Goal: Transaction & Acquisition: Purchase product/service

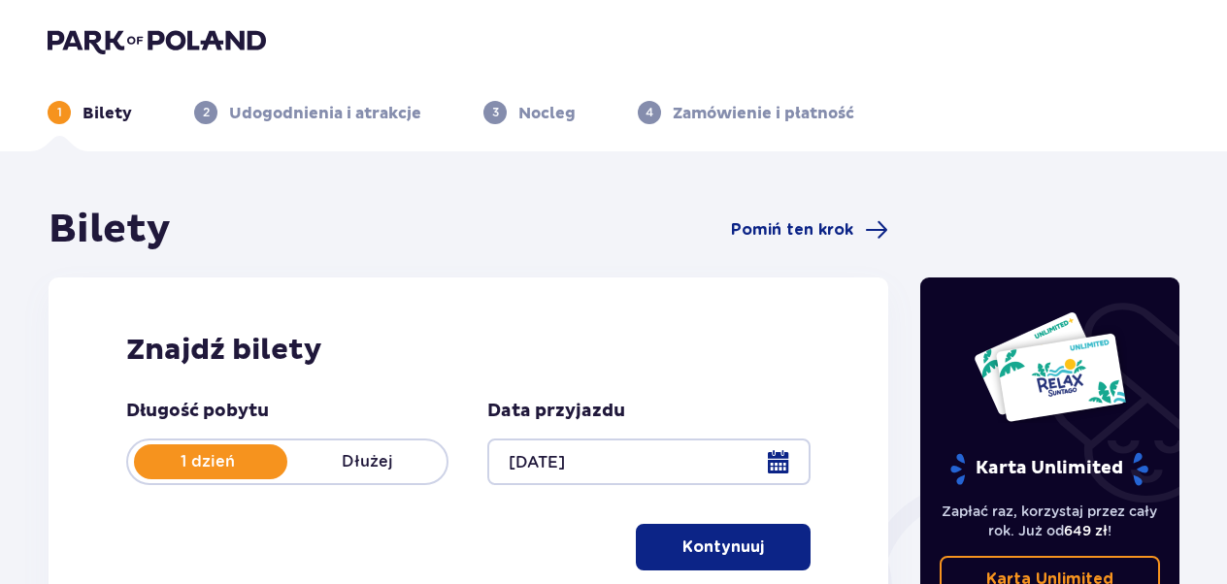
click at [728, 549] on p "Kontynuuj" at bounding box center [723, 547] width 82 height 21
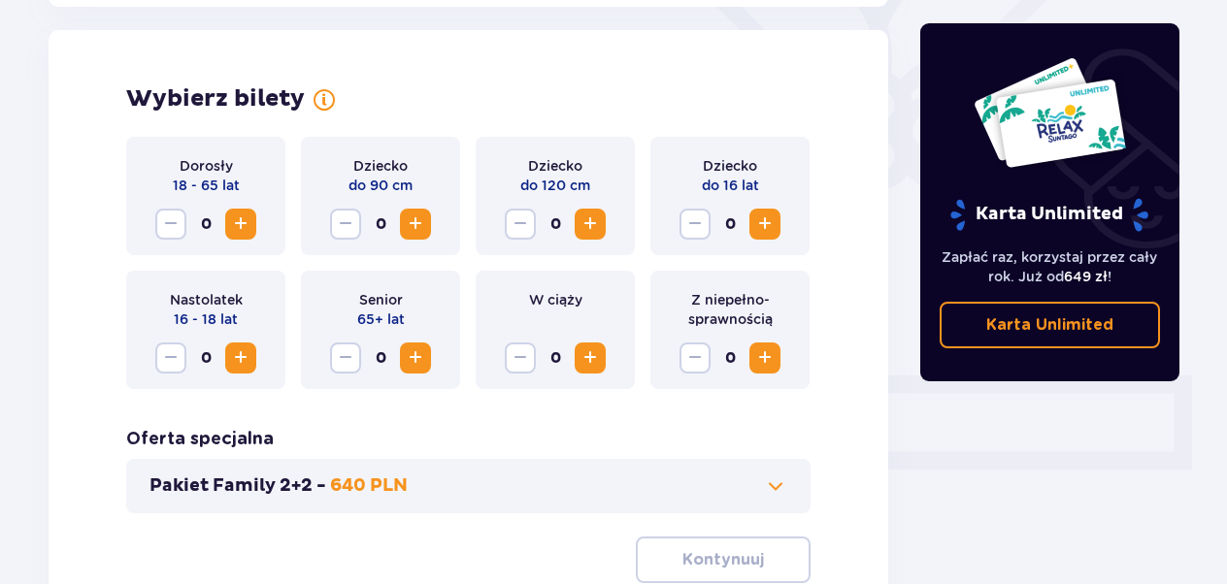
scroll to position [540, 0]
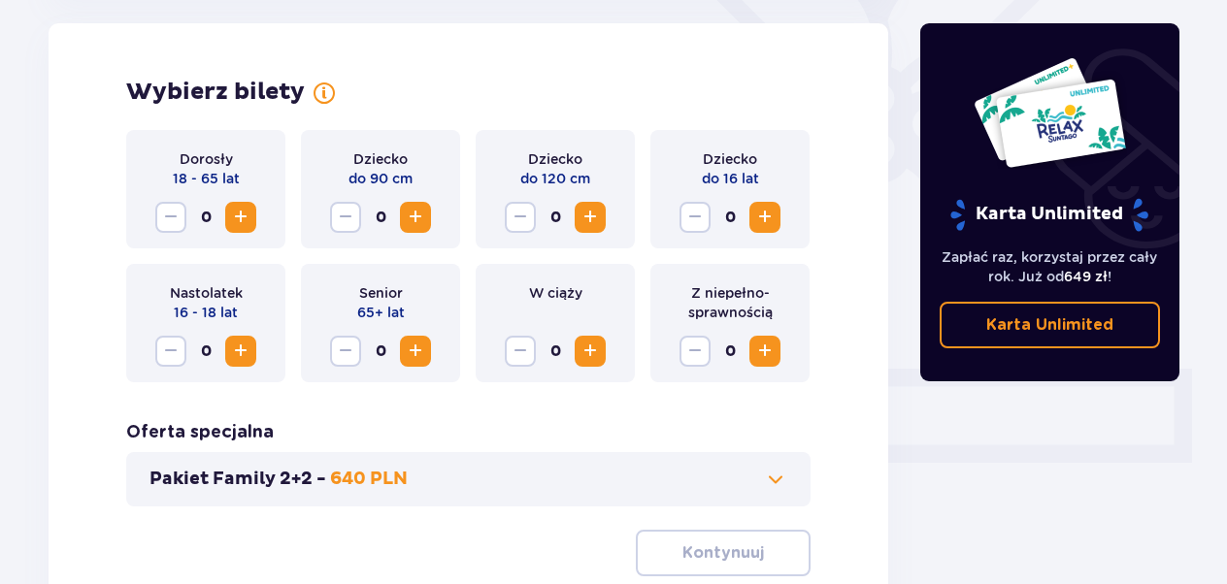
click at [250, 216] on span "Increase" at bounding box center [240, 217] width 23 height 23
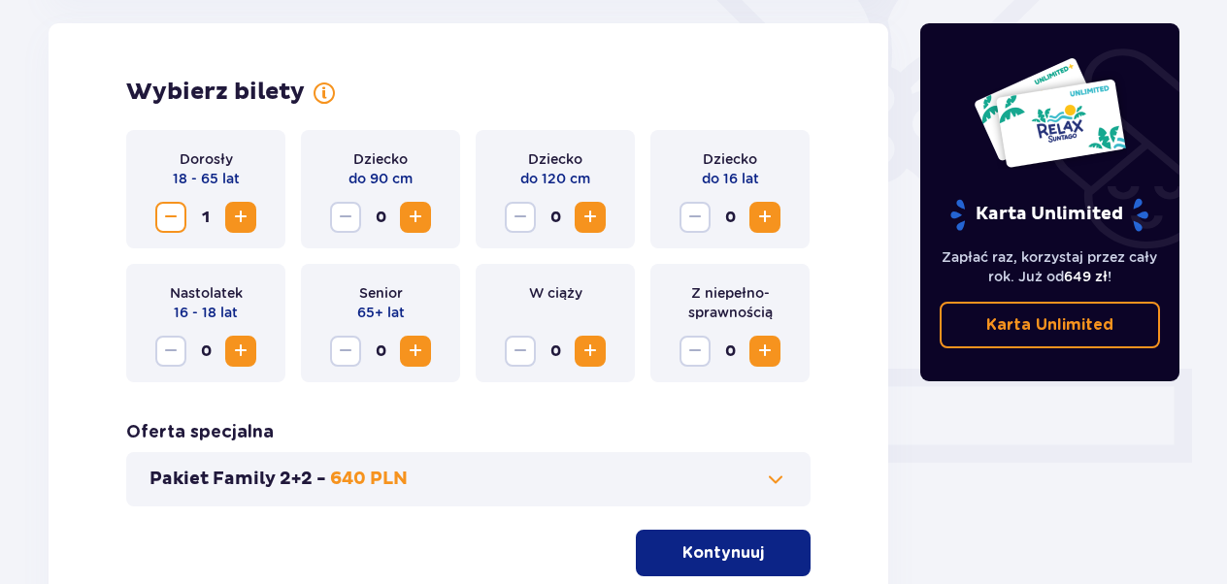
click at [250, 216] on span "Increase" at bounding box center [240, 217] width 23 height 23
click at [773, 209] on span "Increase" at bounding box center [764, 217] width 23 height 23
click at [728, 546] on p "Kontynuuj" at bounding box center [723, 553] width 82 height 21
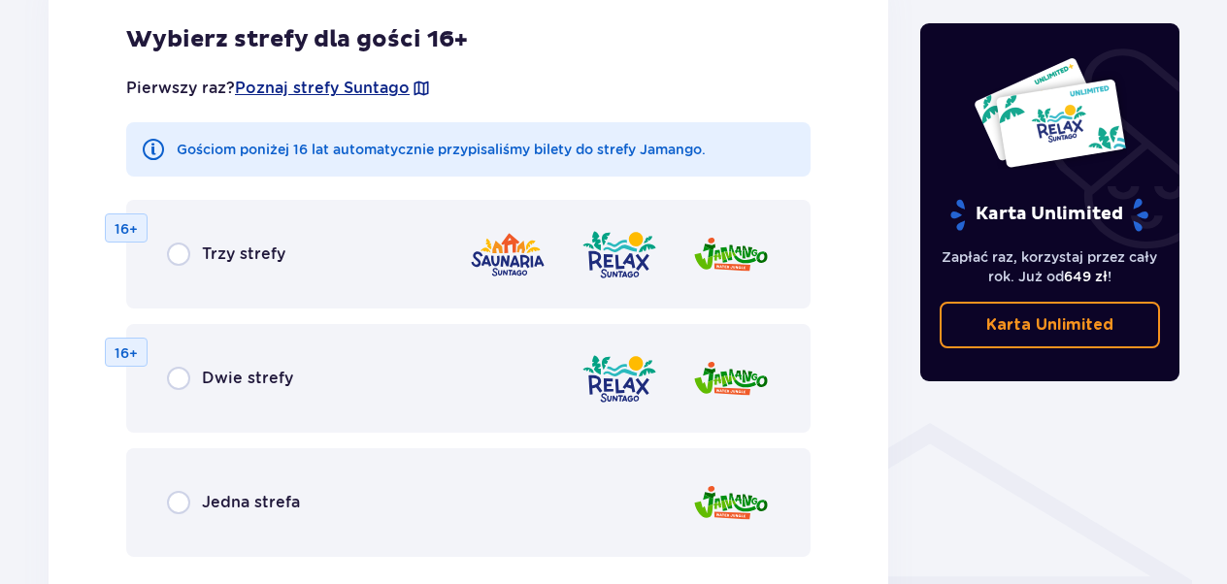
scroll to position [1159, 0]
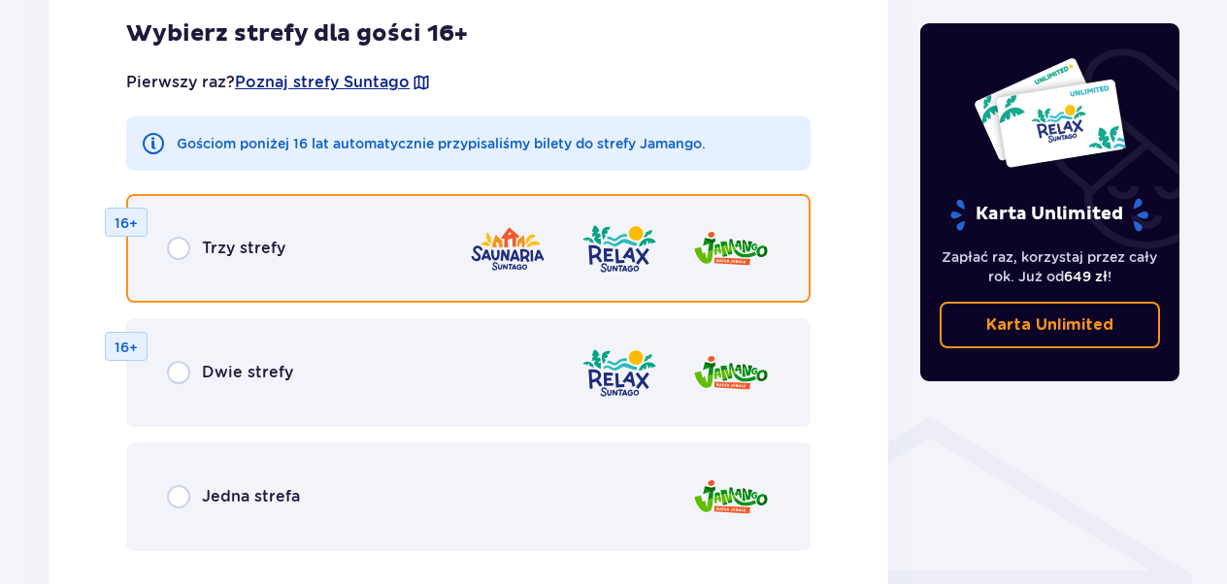
click at [178, 252] on input "radio" at bounding box center [178, 248] width 23 height 23
radio input "true"
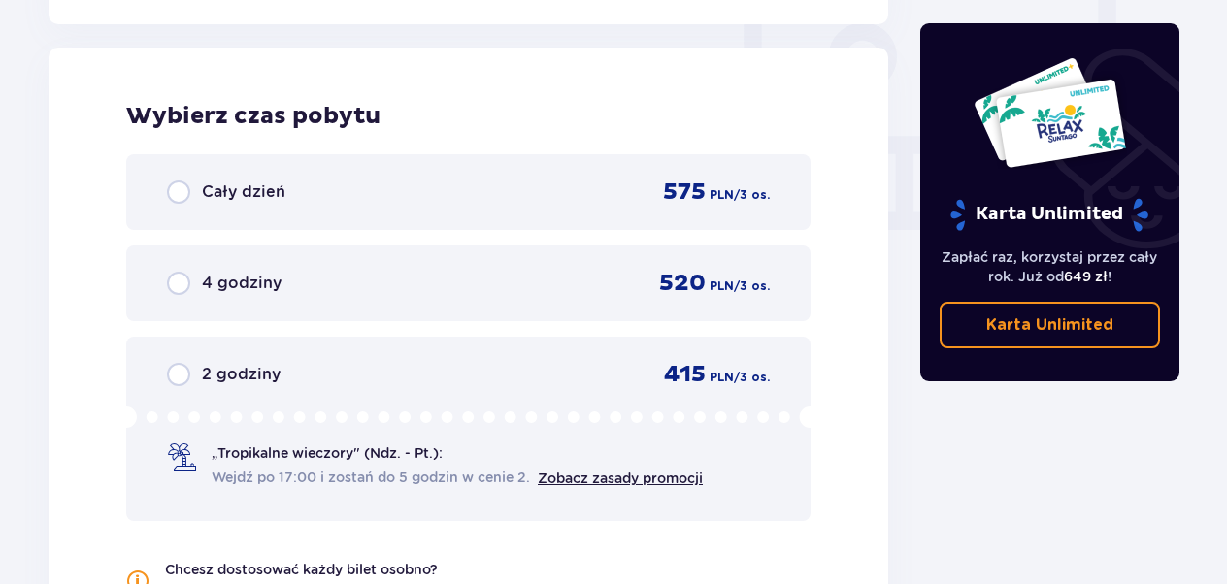
scroll to position [1823, 0]
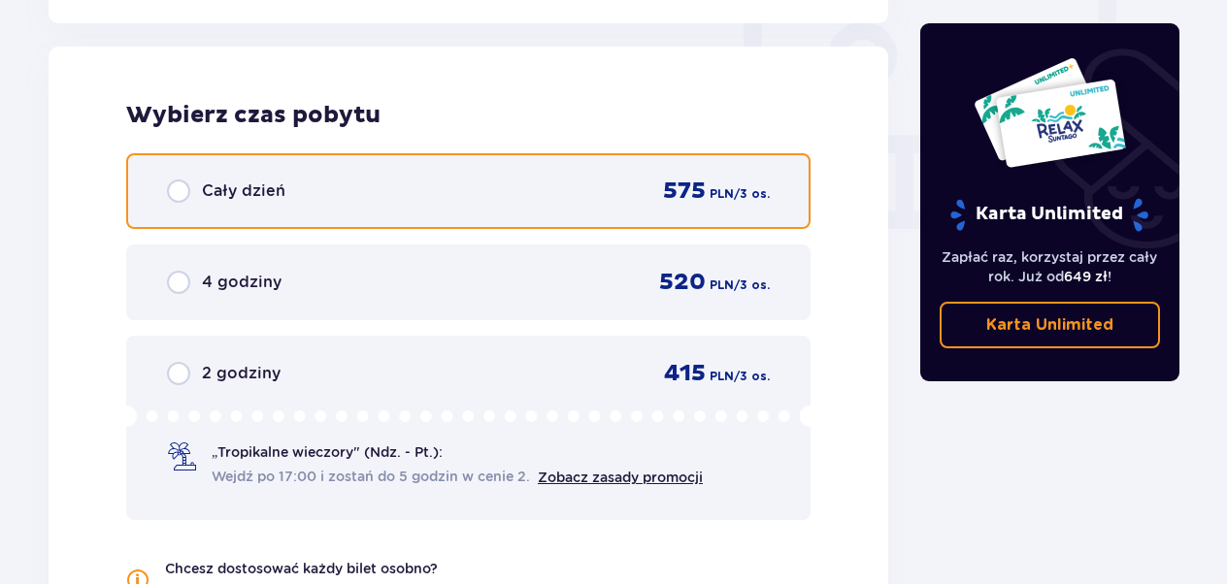
click at [179, 190] on input "radio" at bounding box center [178, 191] width 23 height 23
radio input "true"
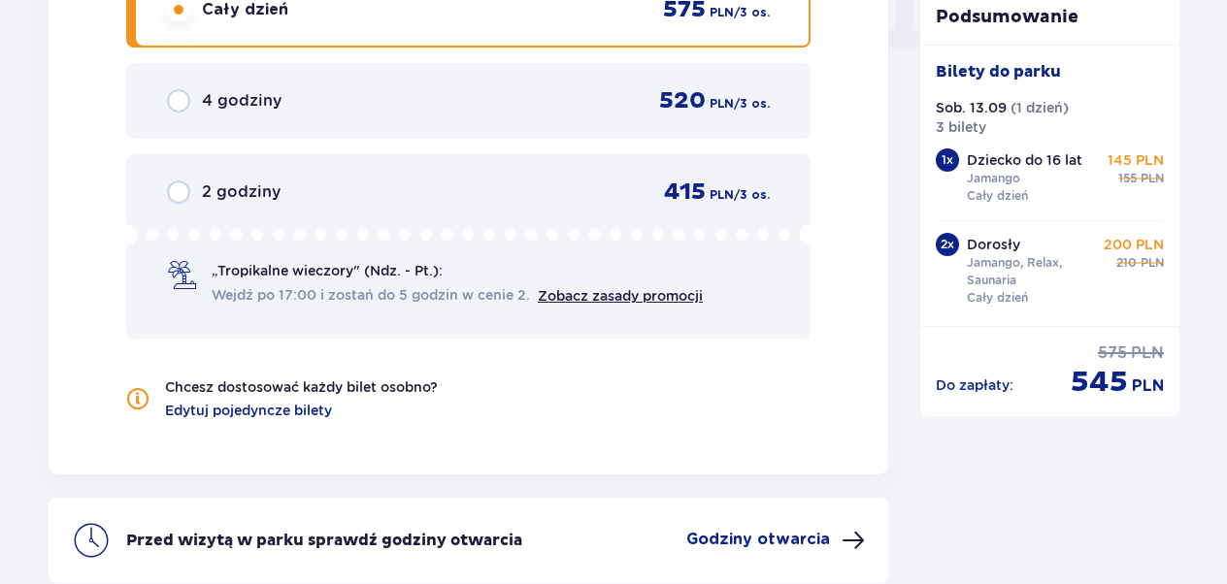
scroll to position [2190, 0]
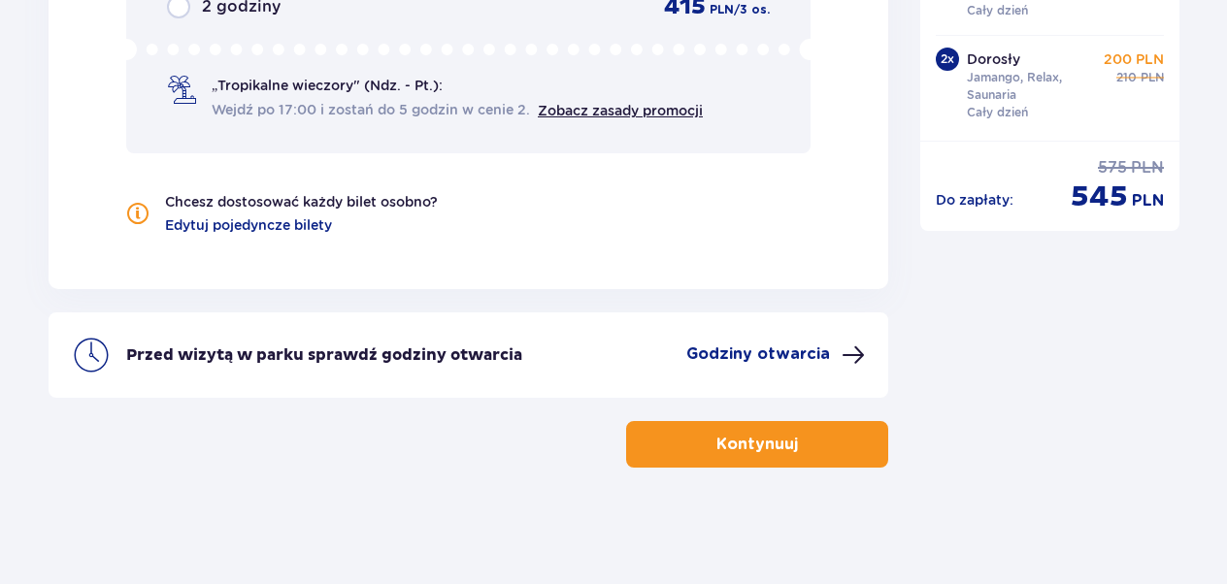
click at [860, 355] on span at bounding box center [853, 355] width 23 height 23
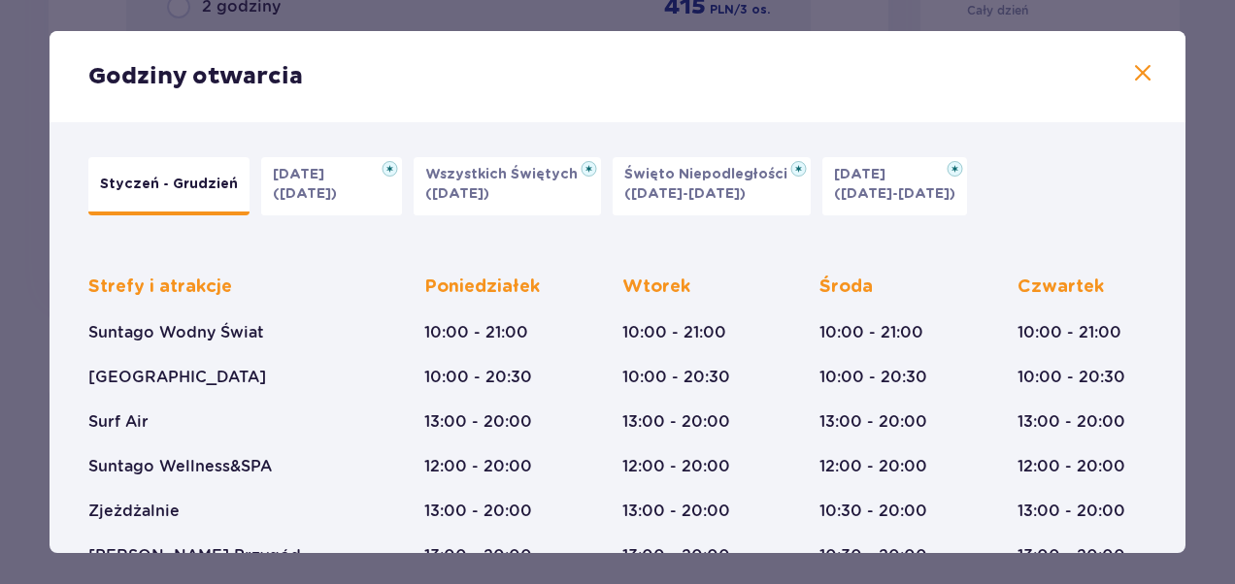
click at [1133, 76] on span at bounding box center [1142, 73] width 23 height 23
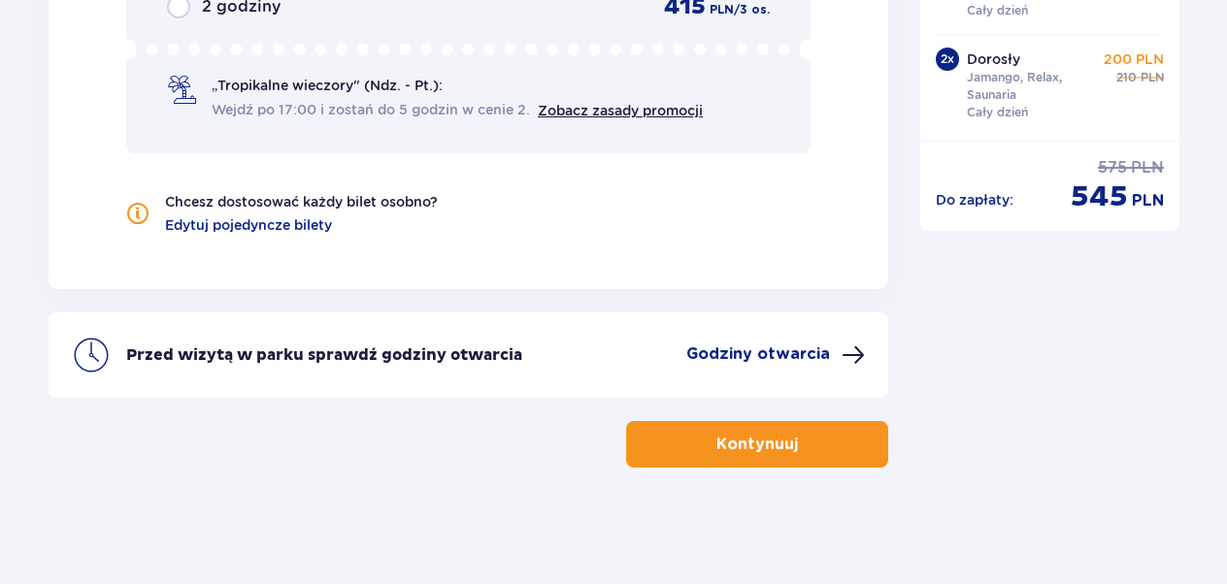
click at [759, 439] on p "Kontynuuj" at bounding box center [757, 444] width 82 height 21
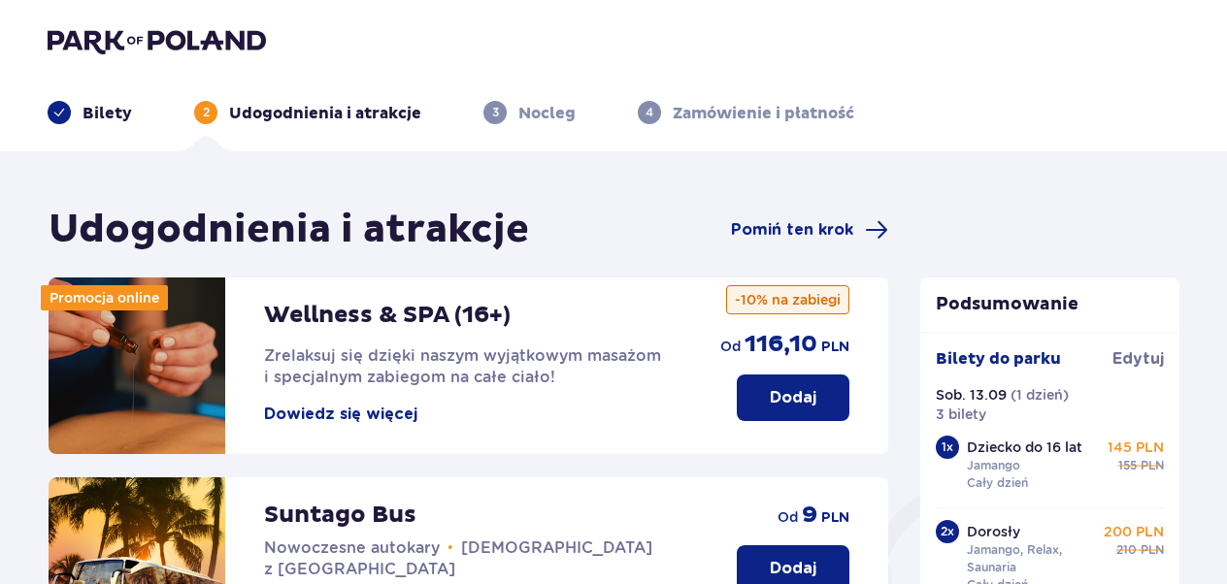
click at [782, 399] on p "Dodaj" at bounding box center [793, 397] width 47 height 21
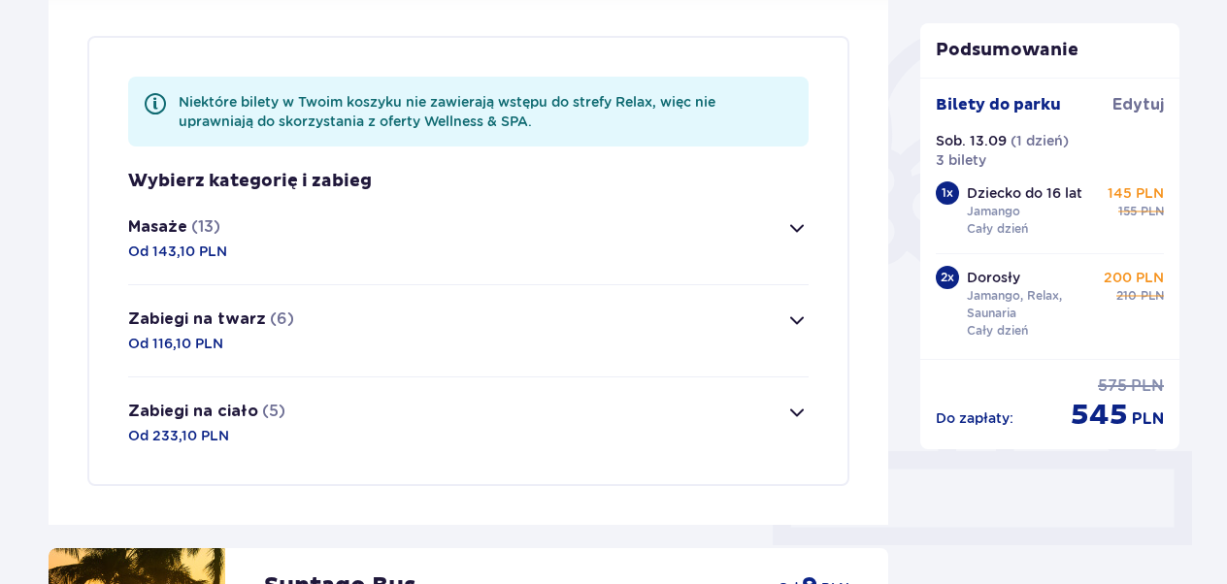
scroll to position [470, 0]
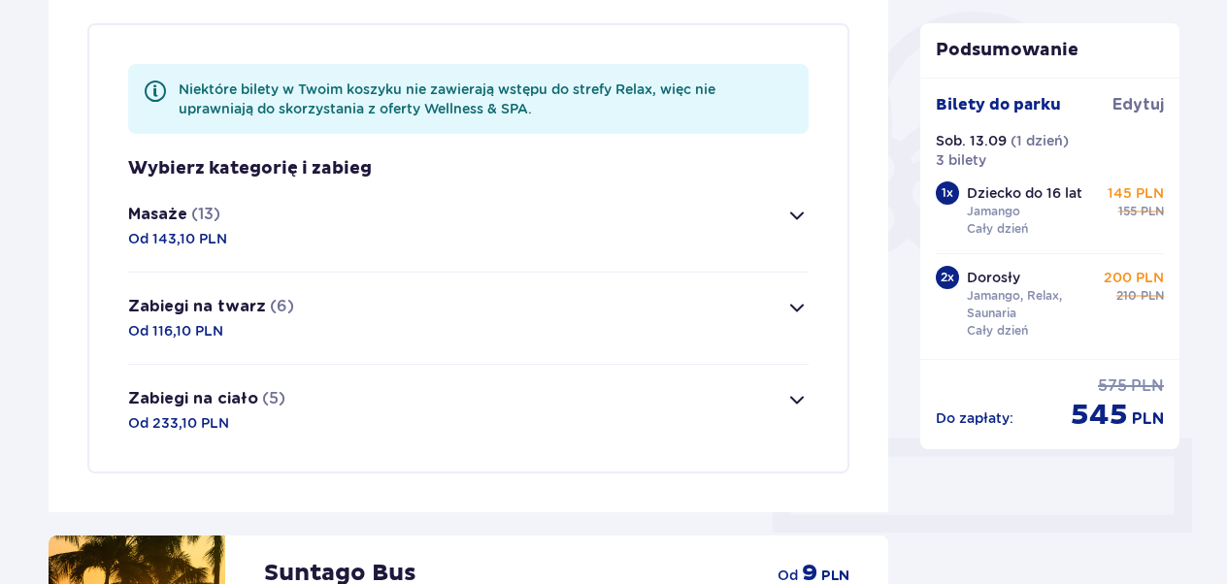
click at [793, 217] on span "button" at bounding box center [796, 215] width 23 height 23
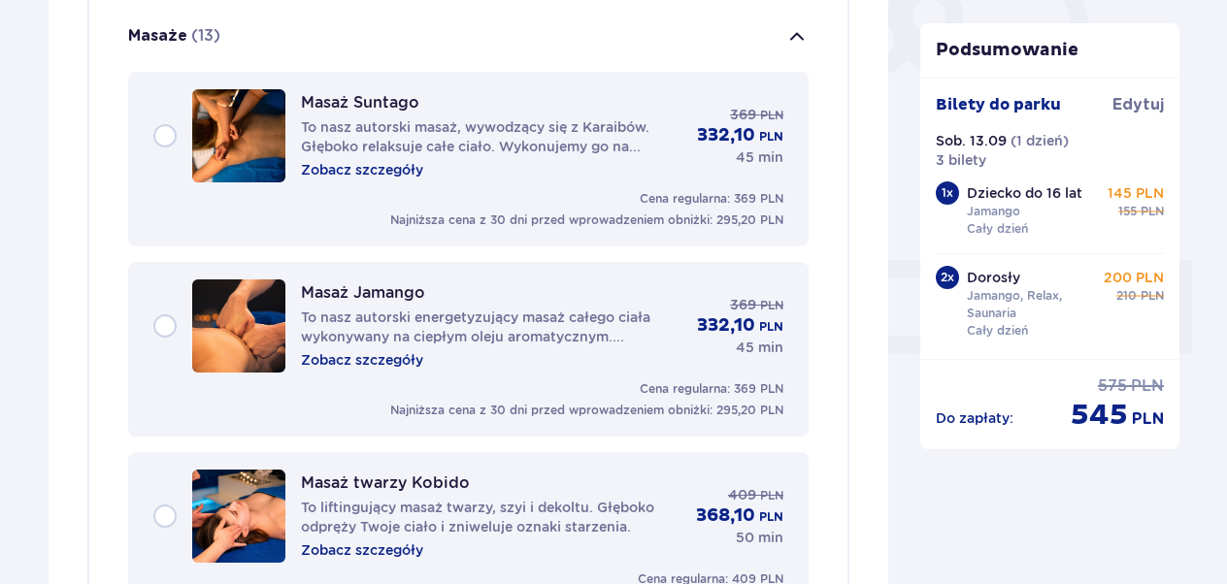
scroll to position [650, 0]
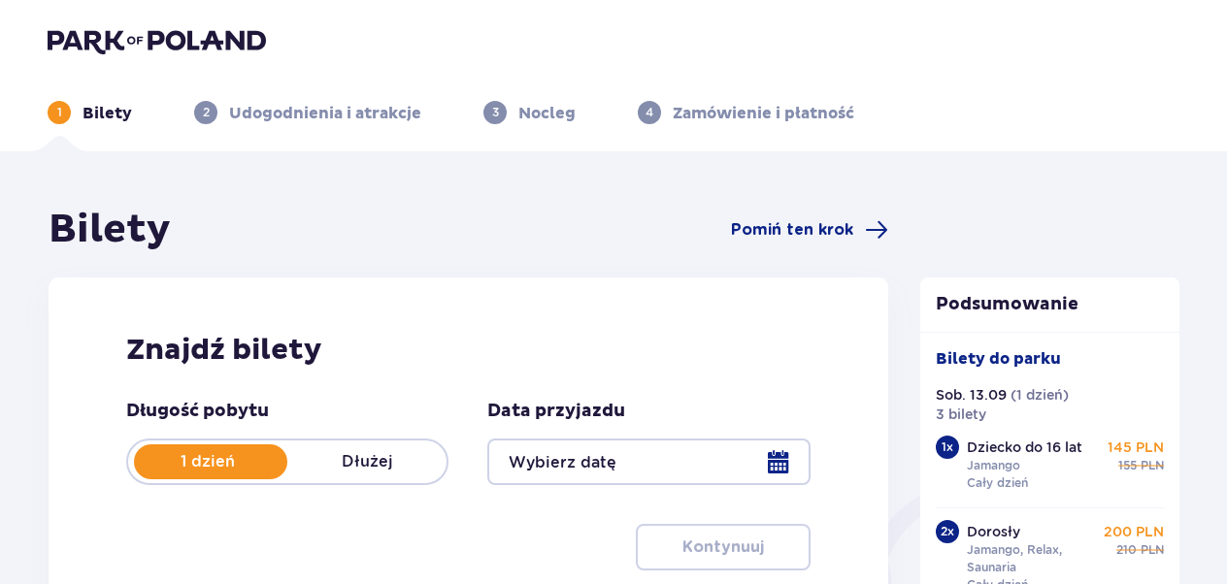
type input "13.09.25"
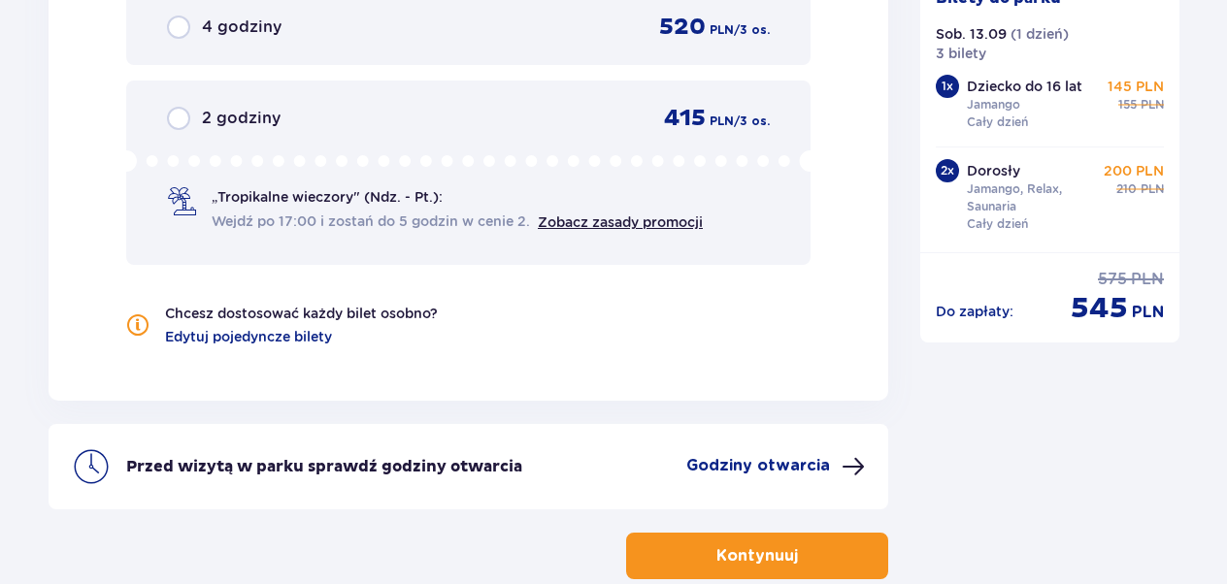
scroll to position [2080, 0]
click at [757, 559] on p "Kontynuuj" at bounding box center [757, 555] width 82 height 21
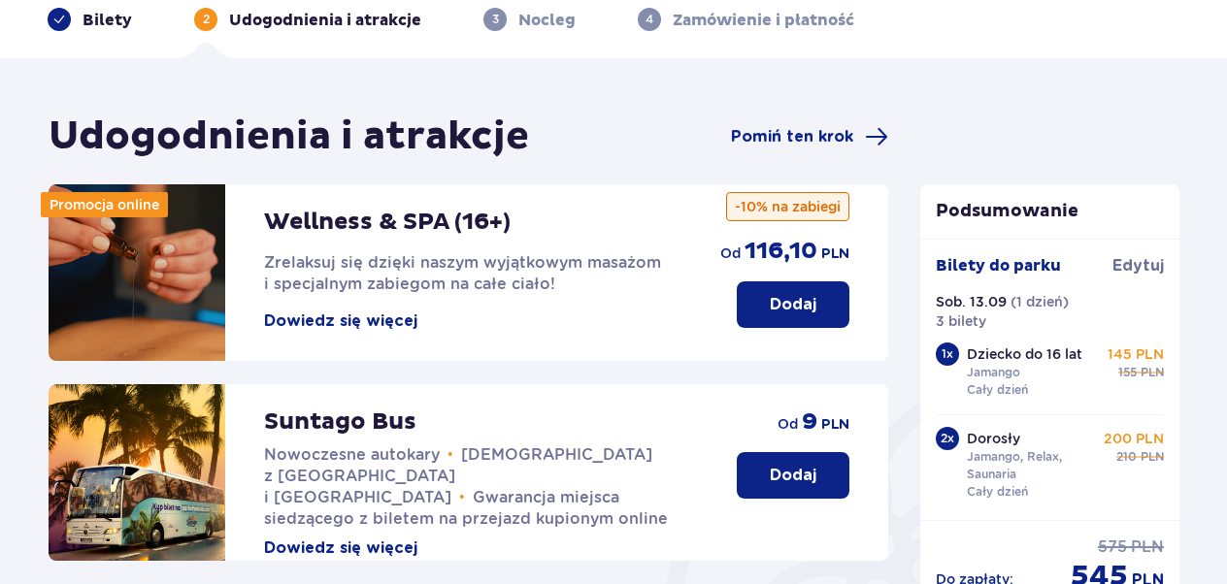
scroll to position [101, 0]
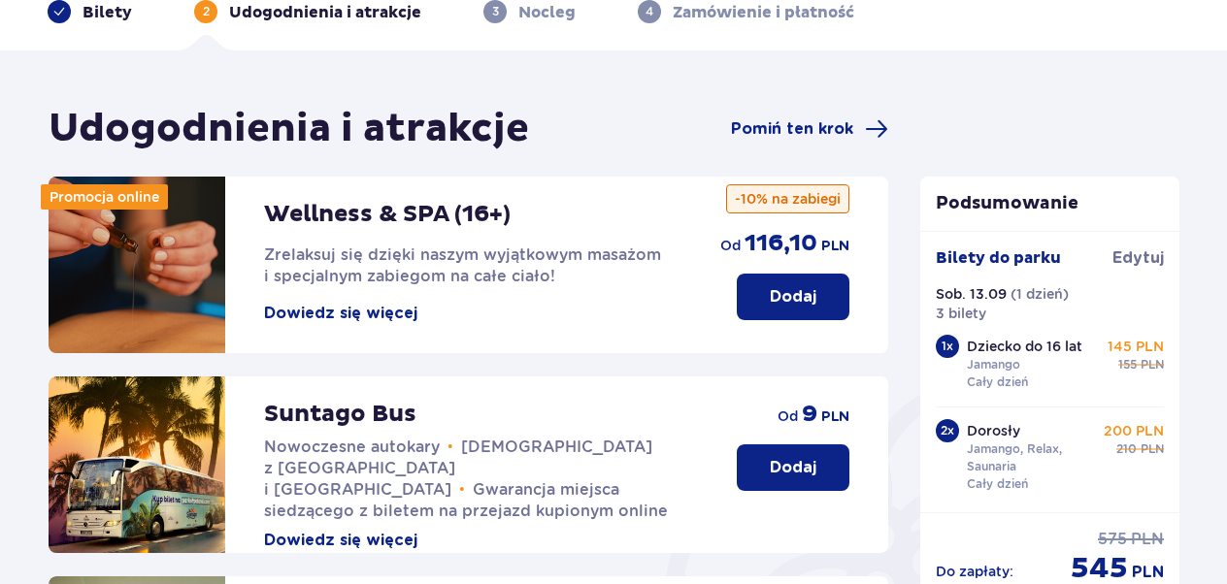
click at [792, 301] on p "Dodaj" at bounding box center [793, 296] width 47 height 21
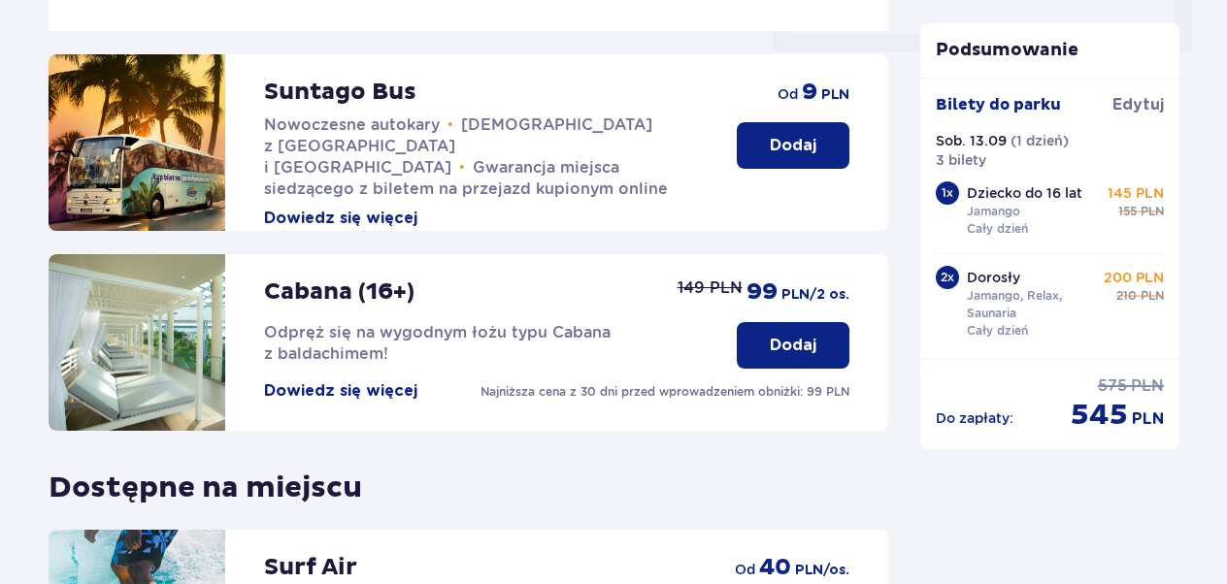
scroll to position [953, 0]
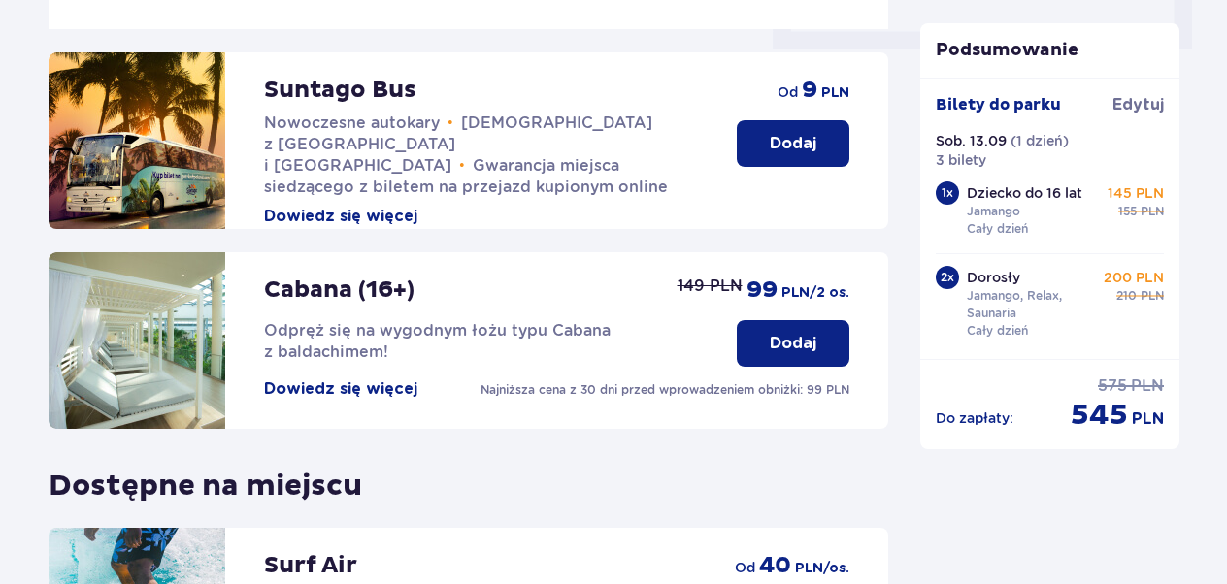
click at [782, 346] on p "Dodaj" at bounding box center [793, 343] width 47 height 21
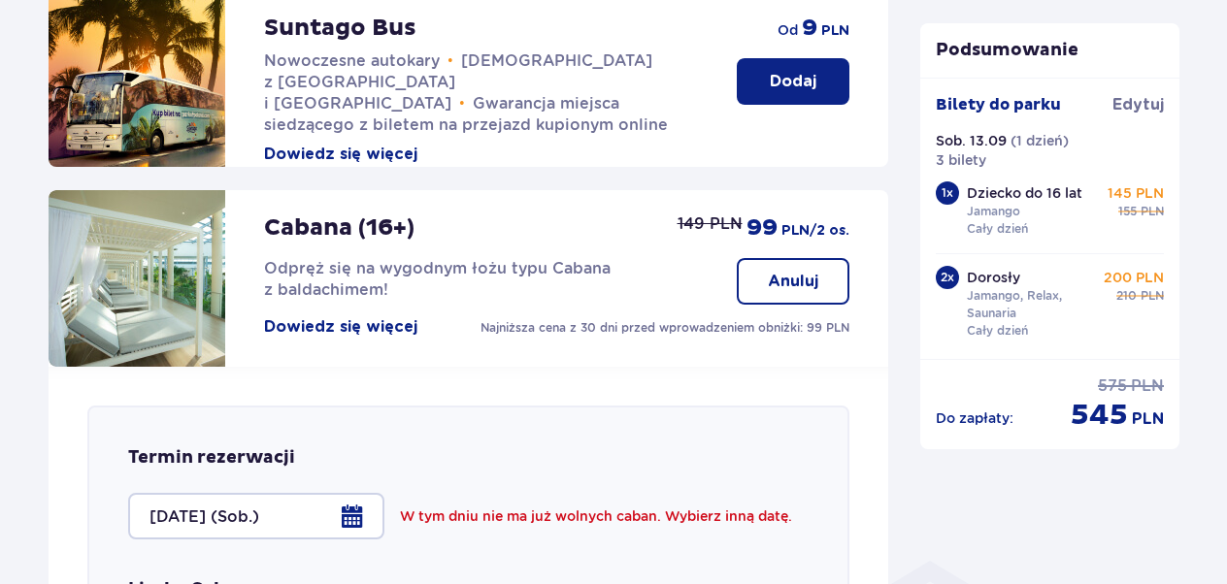
scroll to position [1008, 0]
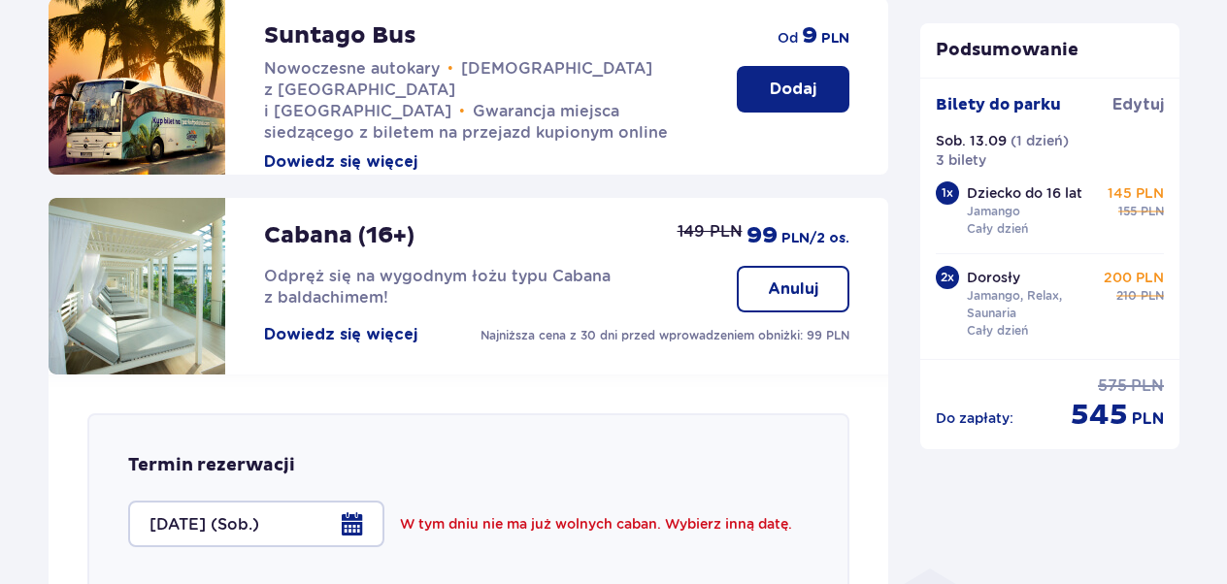
click at [781, 291] on p "Anuluj" at bounding box center [793, 289] width 50 height 21
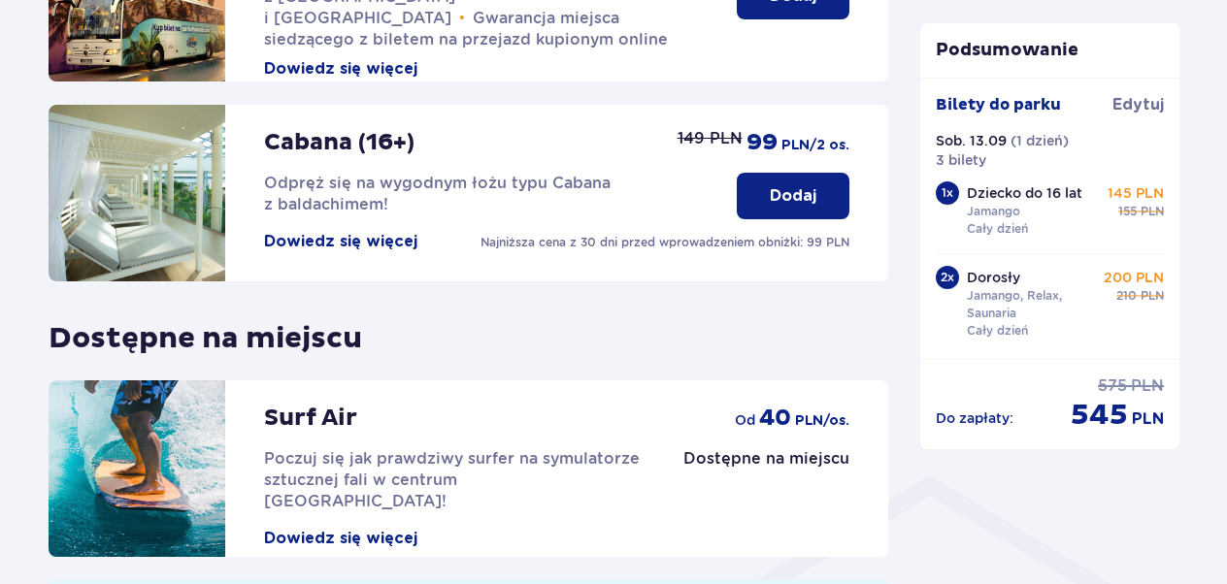
scroll to position [1337, 0]
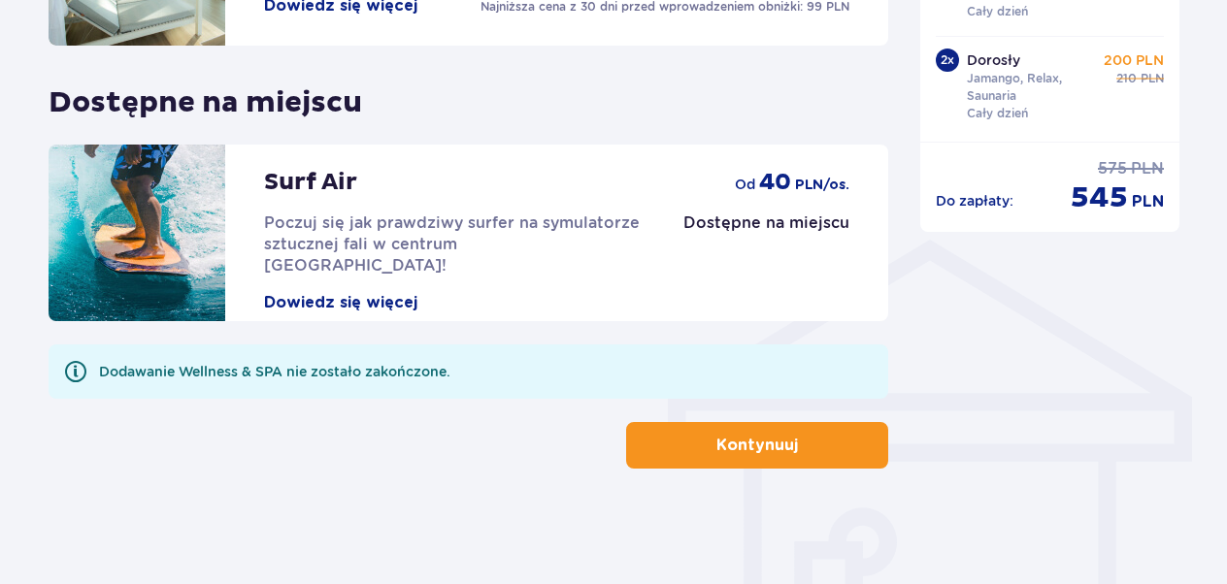
click at [751, 450] on p "Kontynuuj" at bounding box center [757, 445] width 82 height 21
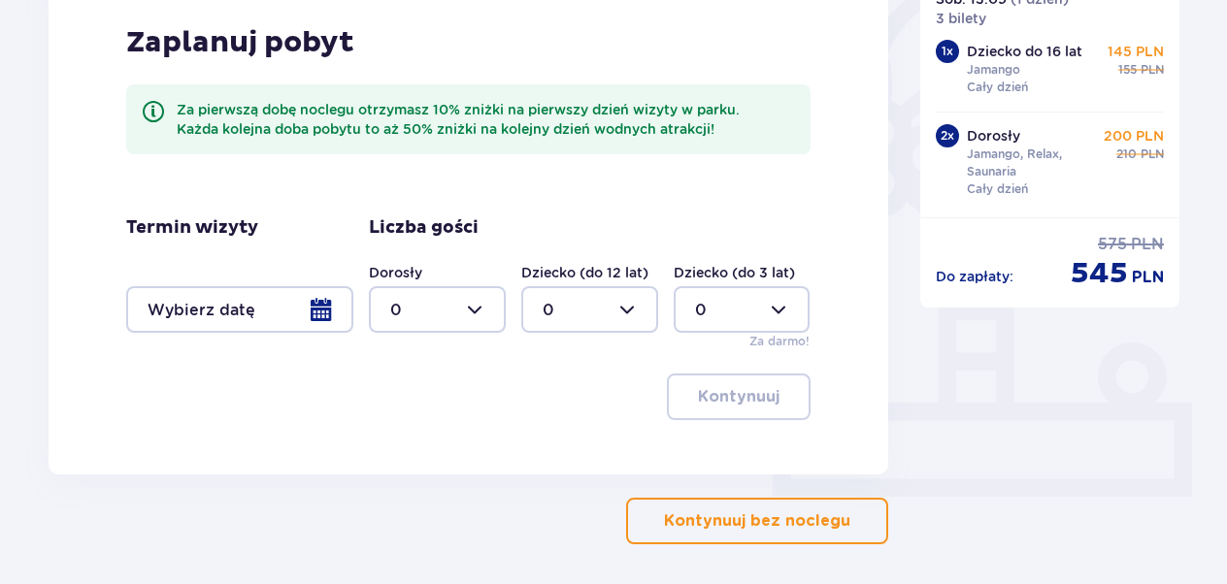
scroll to position [583, 0]
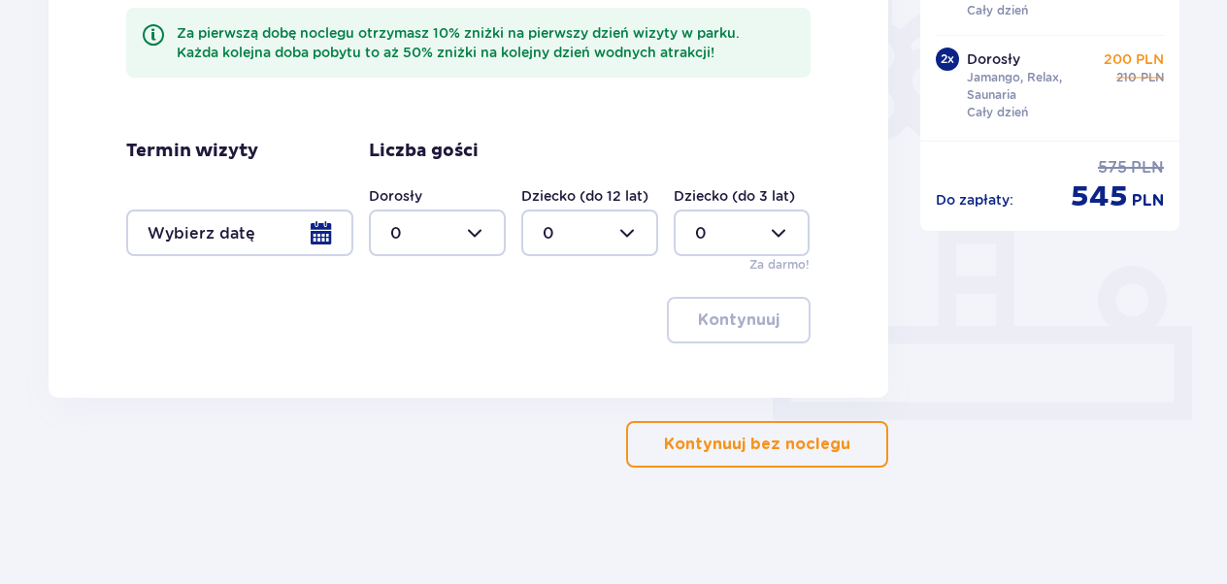
click at [759, 449] on p "Kontynuuj bez noclegu" at bounding box center [757, 444] width 186 height 21
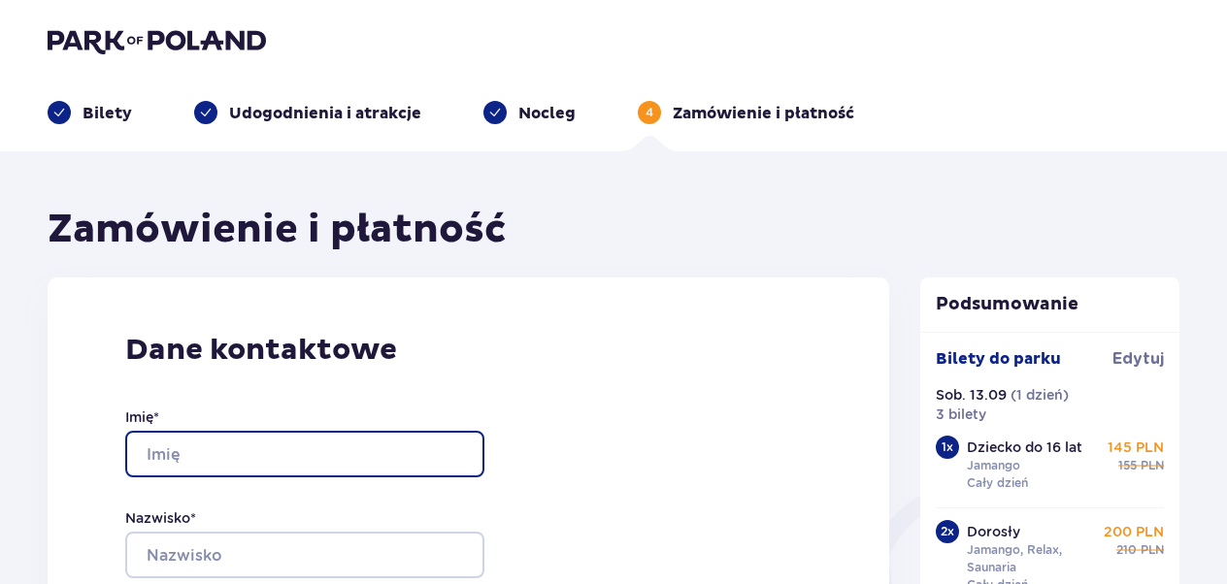
click at [171, 449] on input "Imię *" at bounding box center [304, 454] width 359 height 47
type input "Małgorza"
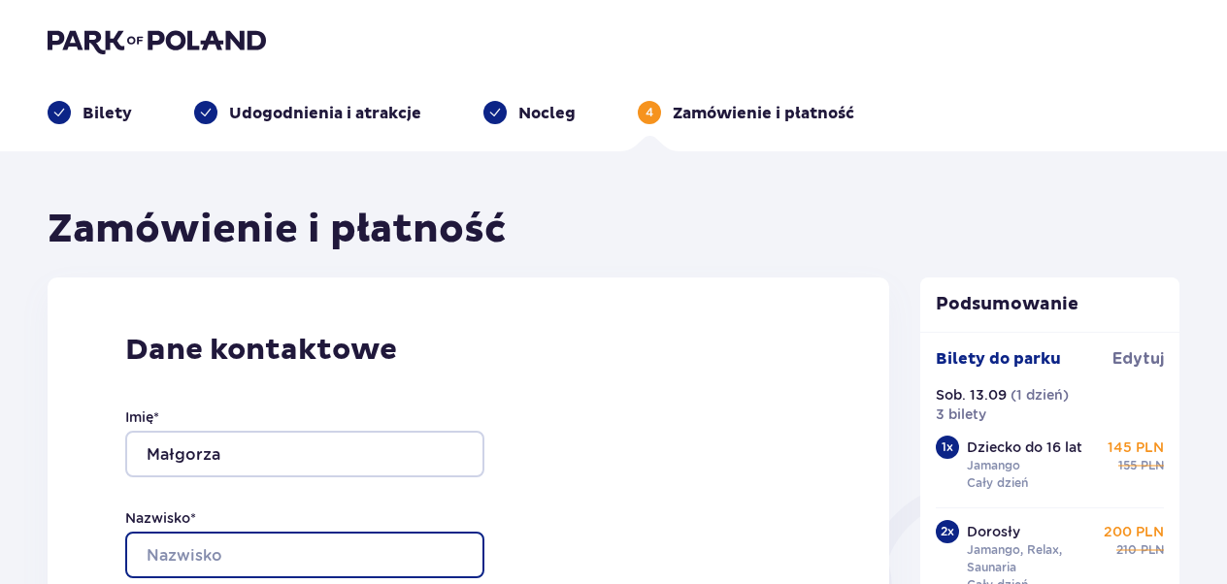
click at [156, 561] on input "Nazwisko *" at bounding box center [304, 555] width 359 height 47
type input "Filarowska"
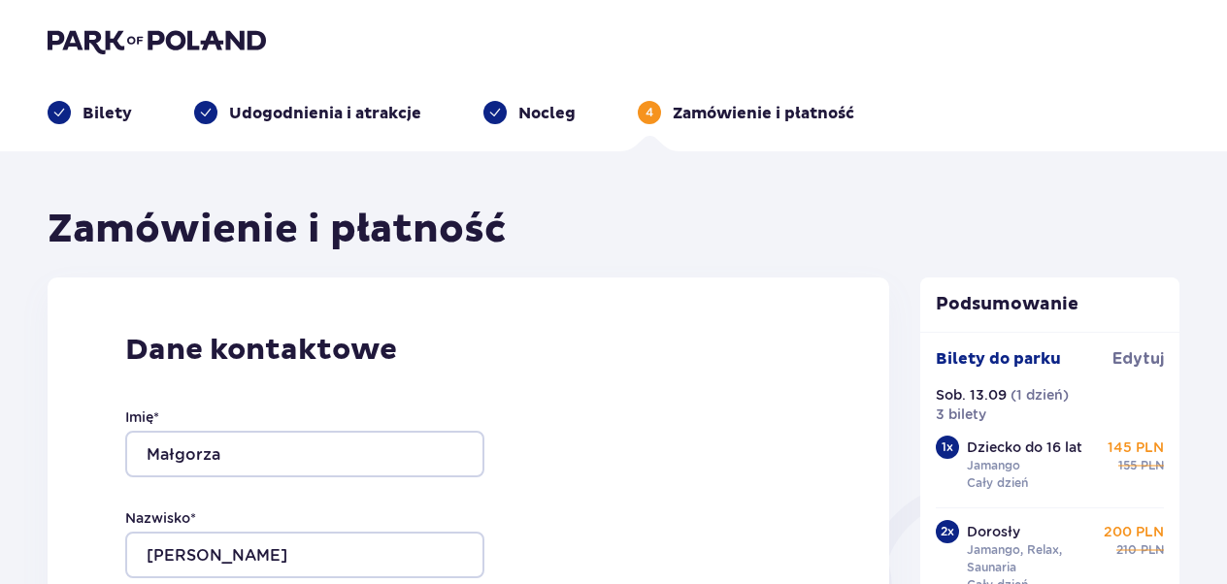
type input "[EMAIL_ADDRESS][DOMAIN_NAME]"
type input "694478586"
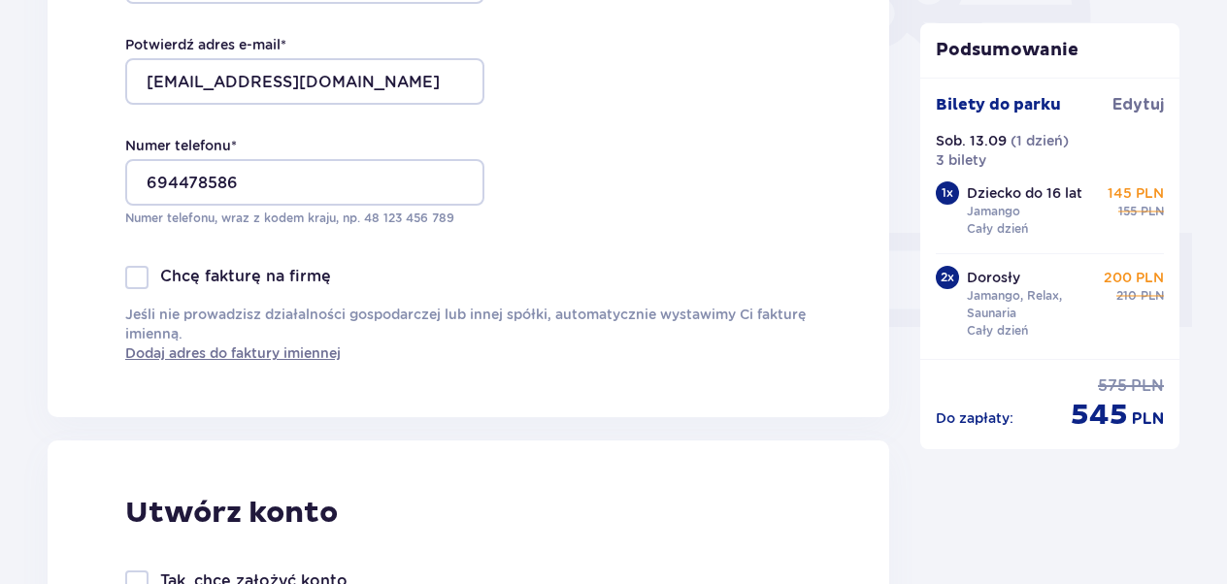
scroll to position [682, 0]
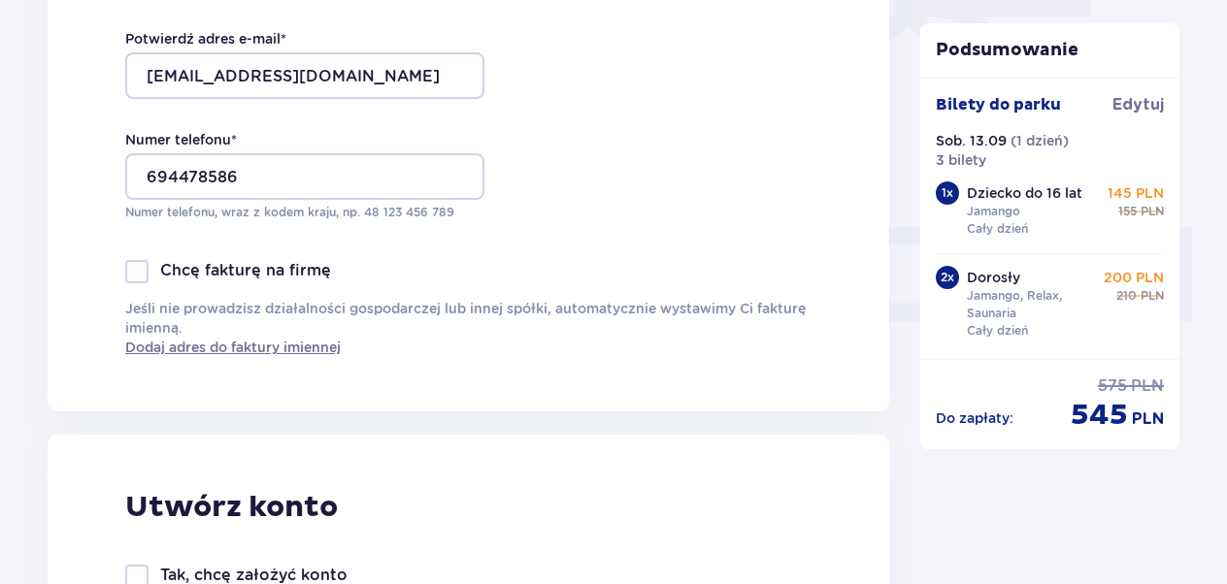
click at [140, 272] on div at bounding box center [136, 271] width 23 height 23
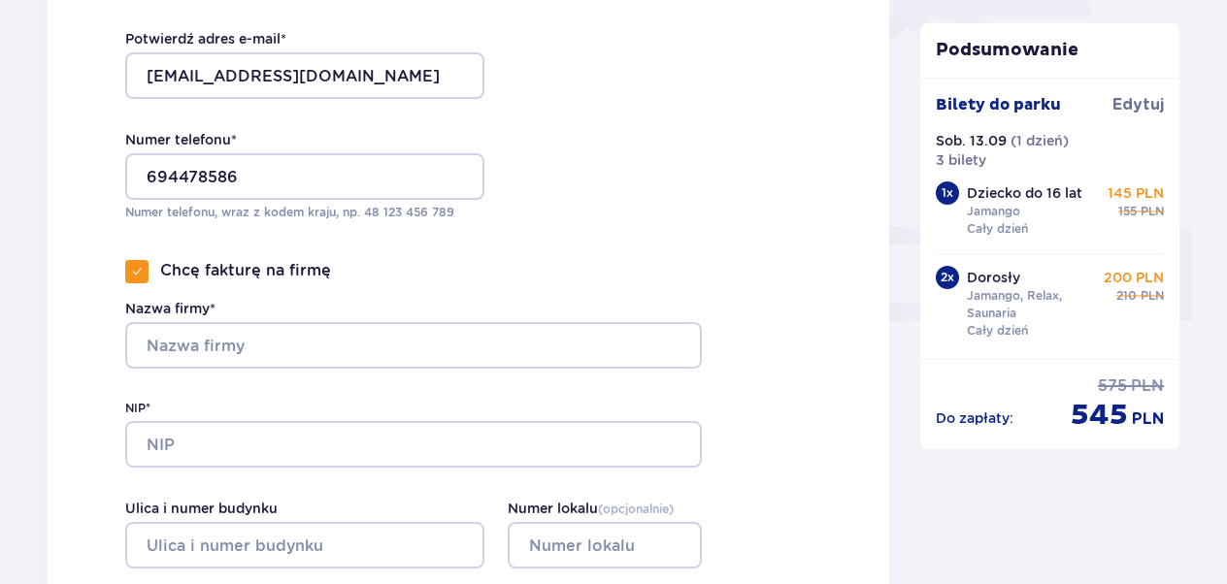
checkbox input "true"
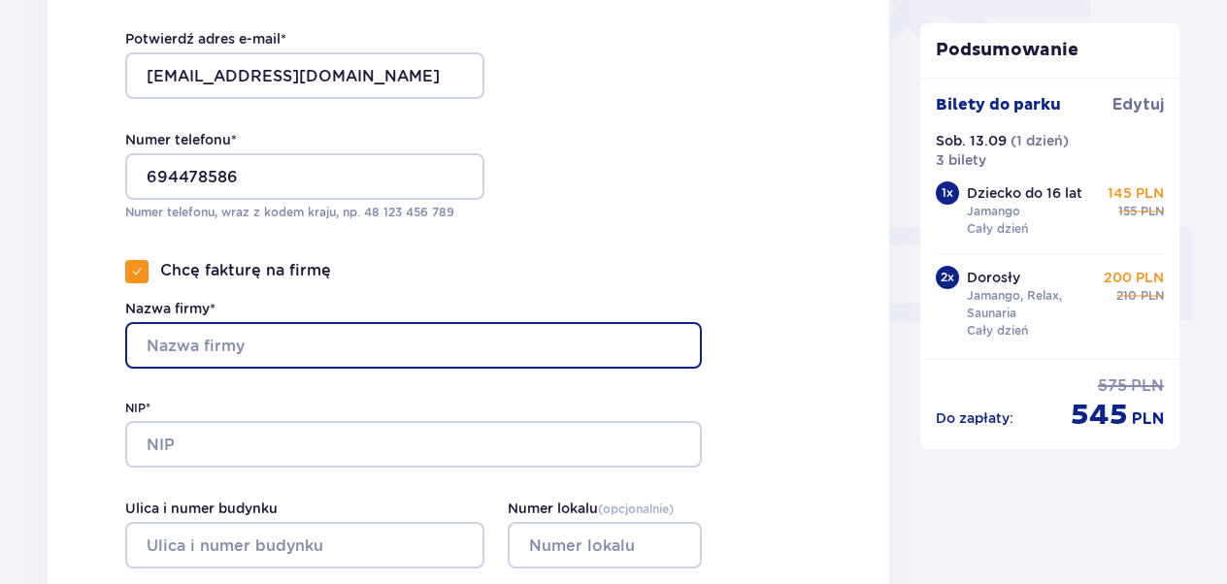
click at [198, 350] on input "Nazwa firmy*" at bounding box center [413, 345] width 577 height 47
type input "DtmTransport Sp. Z o.o."
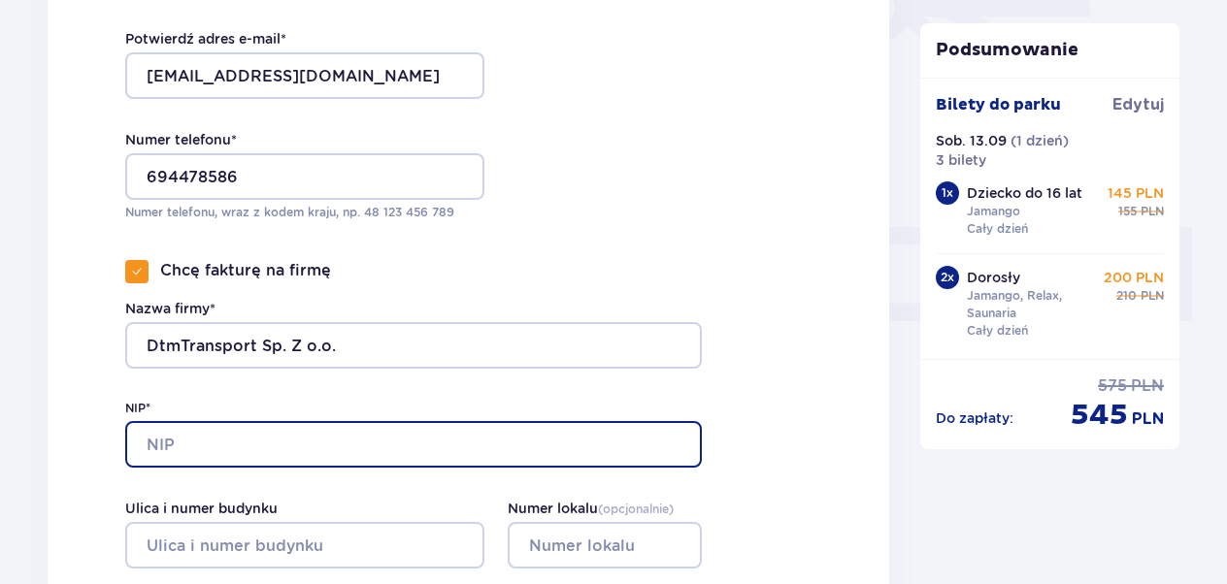
click at [153, 440] on input "NIP*" at bounding box center [413, 444] width 577 height 47
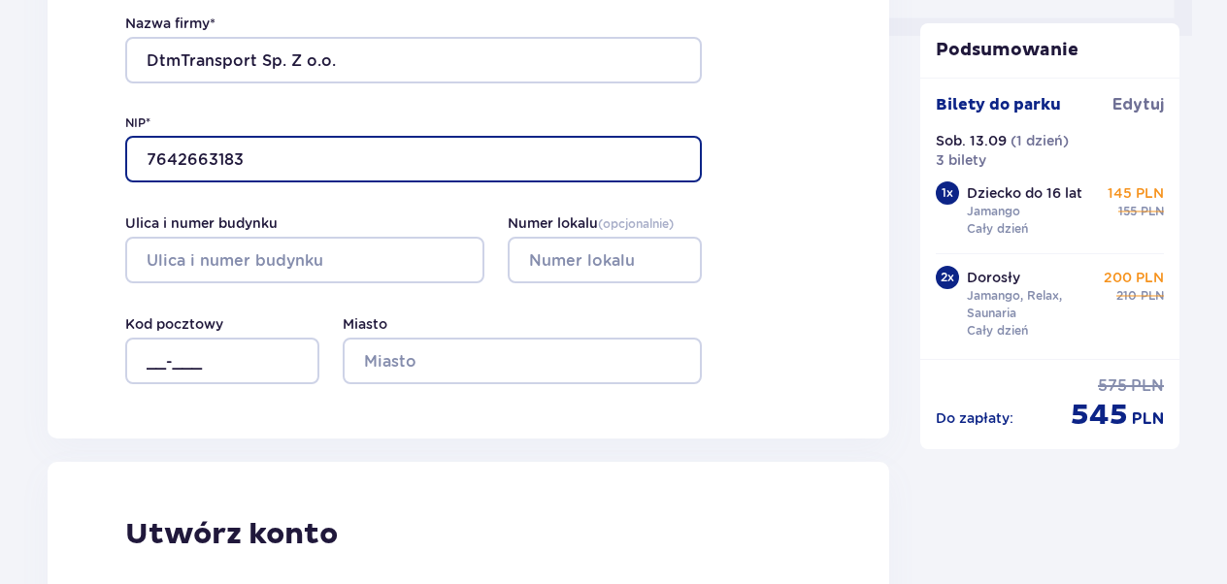
scroll to position [971, 0]
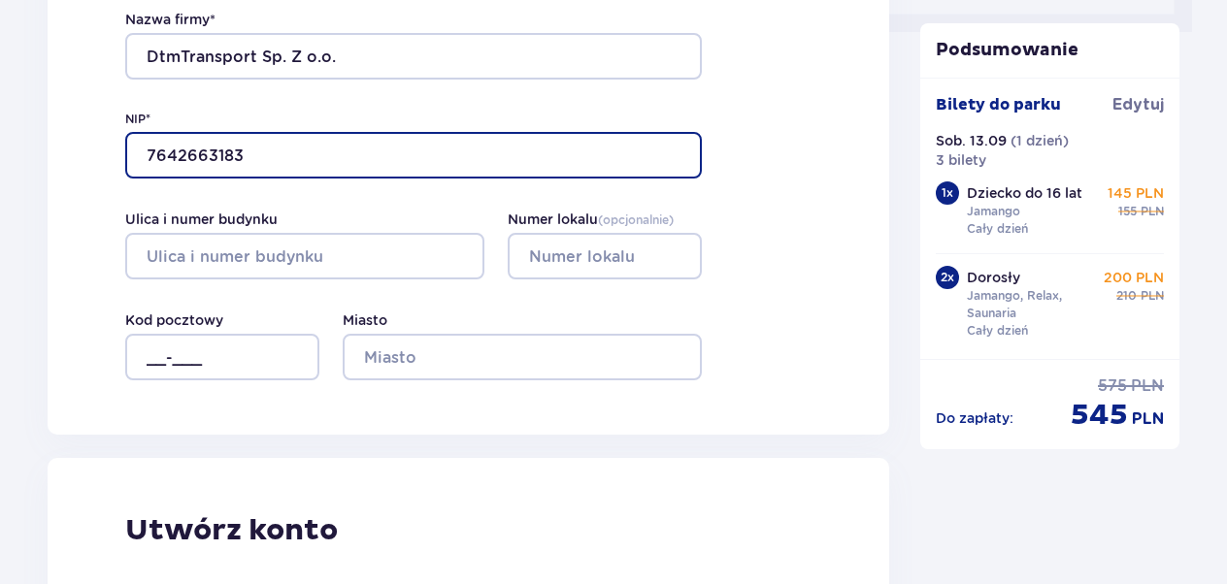
type input "7642663183"
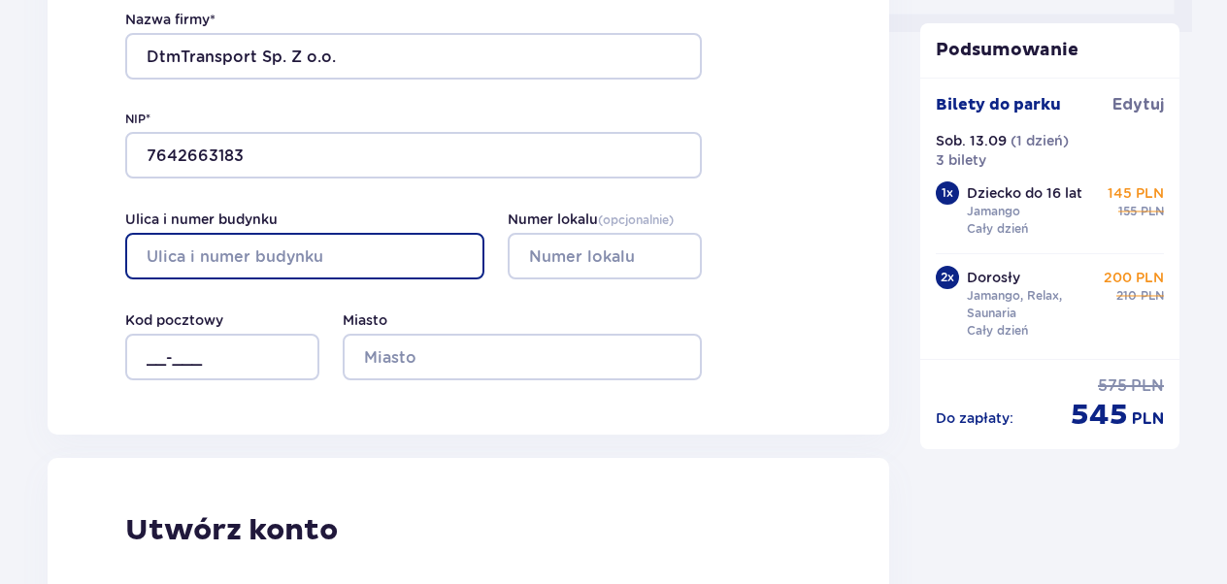
click at [161, 250] on input "Ulica i numer budynku" at bounding box center [304, 256] width 359 height 47
type input "wypoczynkowa"
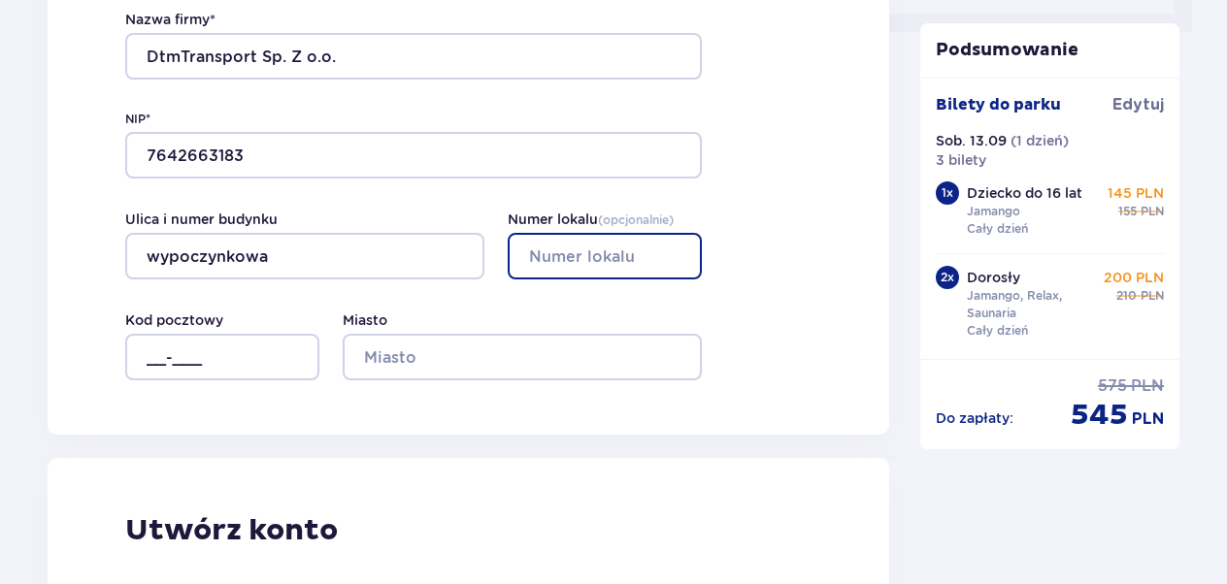
click at [559, 251] on input "Numer lokalu ( opcjonalnie )" at bounding box center [605, 256] width 194 height 47
type input "23"
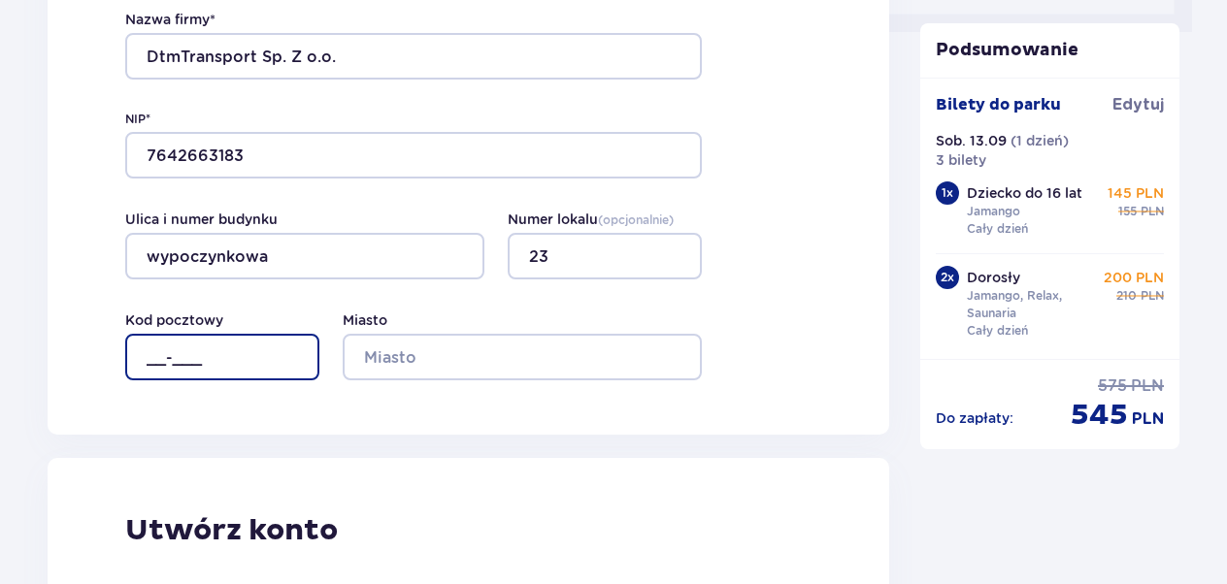
click at [153, 351] on input "__-___" at bounding box center [222, 357] width 194 height 47
type input "64-920"
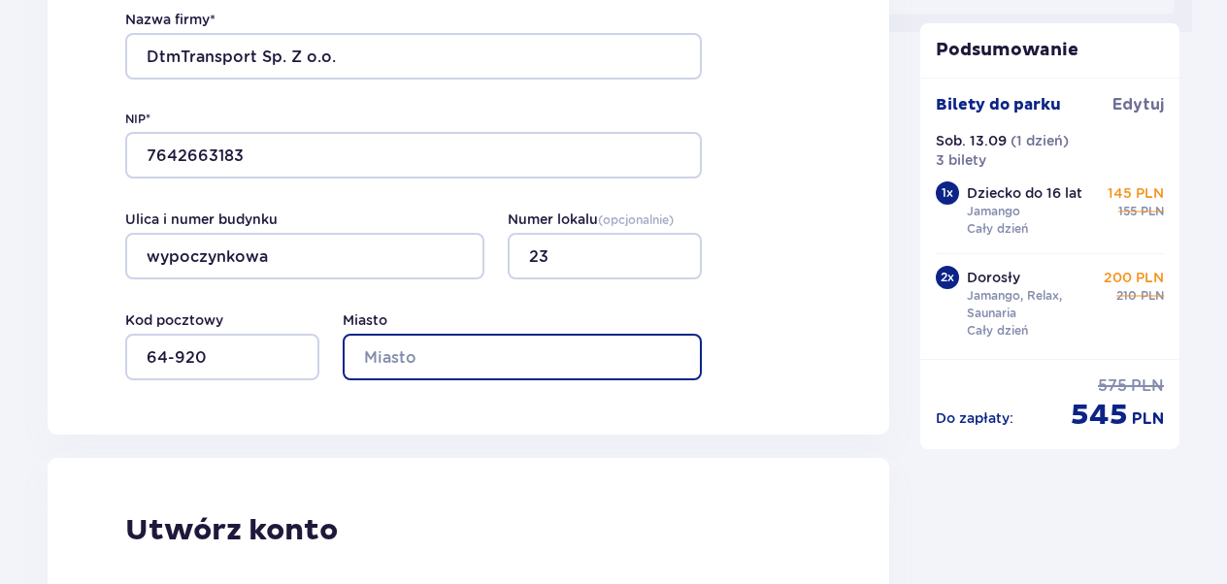
click at [405, 339] on input "Miasto" at bounding box center [522, 357] width 359 height 47
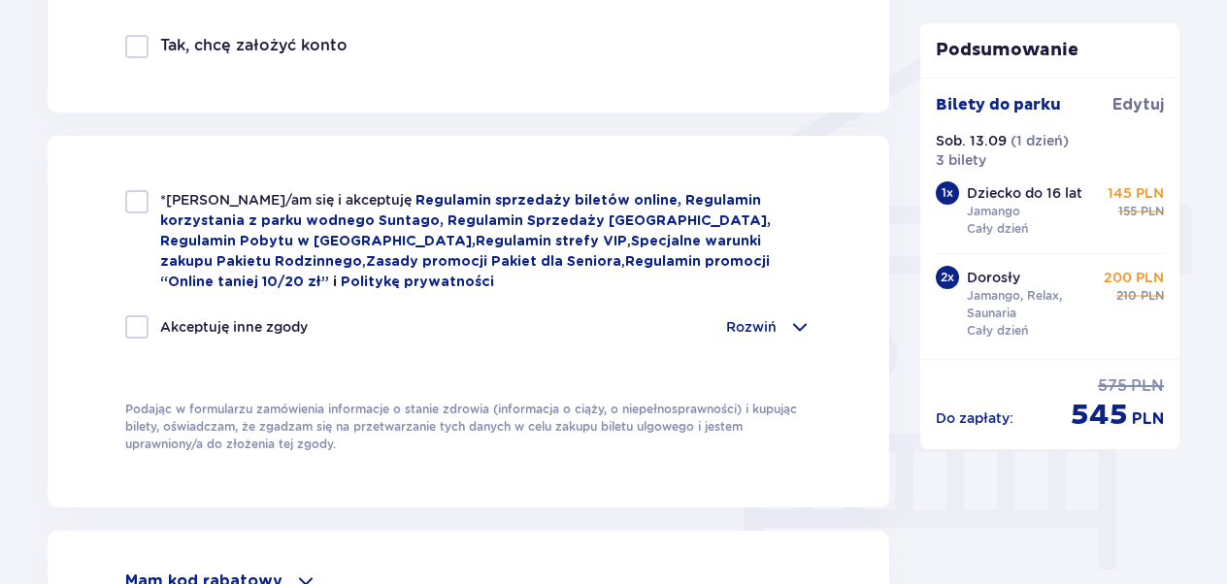
scroll to position [1536, 0]
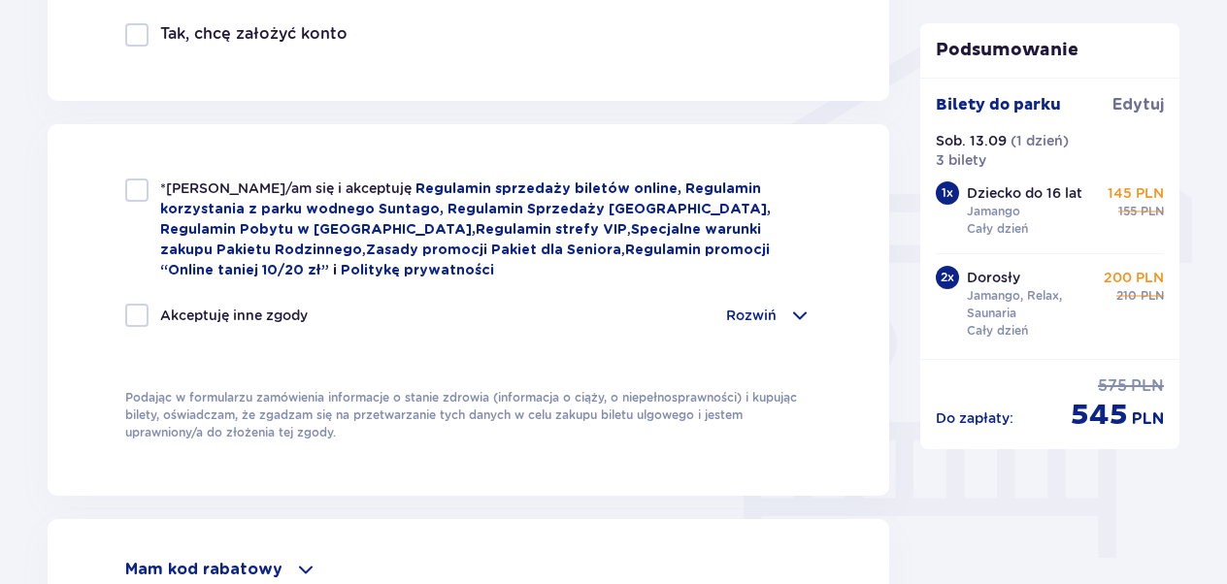
type input "piła"
click at [129, 185] on div at bounding box center [136, 190] width 23 height 23
checkbox input "true"
click at [137, 313] on div at bounding box center [136, 315] width 23 height 23
checkbox input "true"
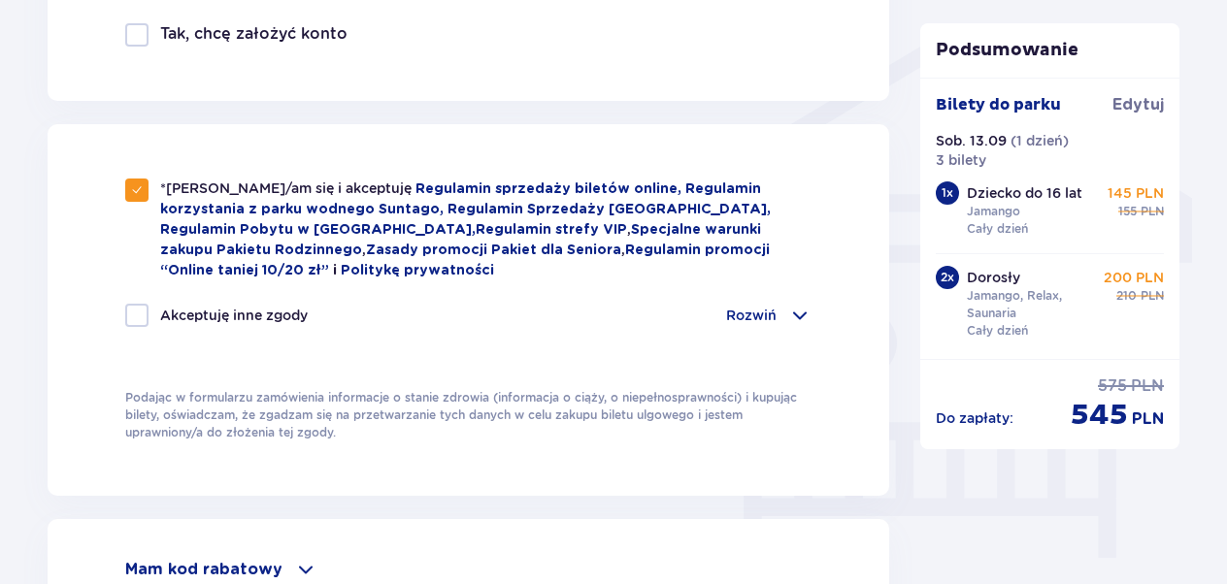
checkbox input "true"
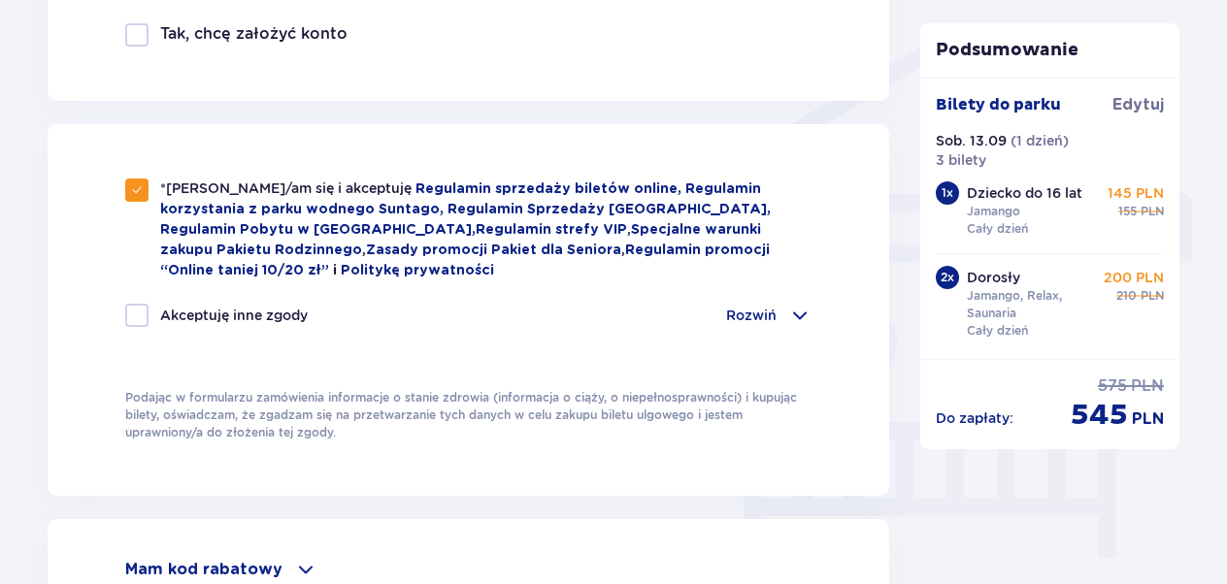
checkbox input "true"
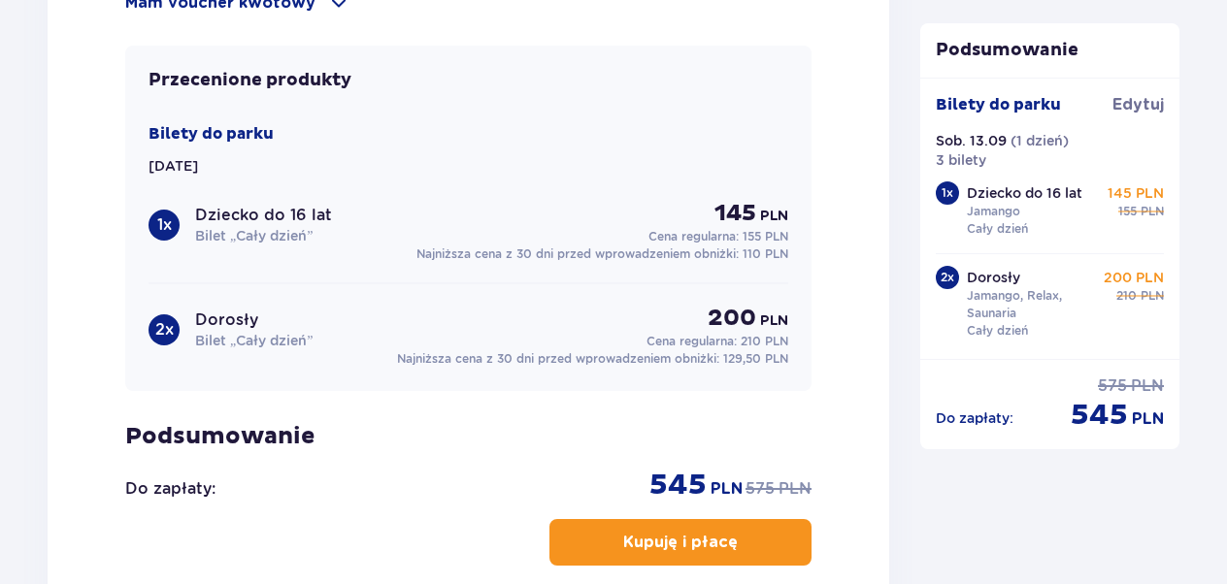
scroll to position [2162, 0]
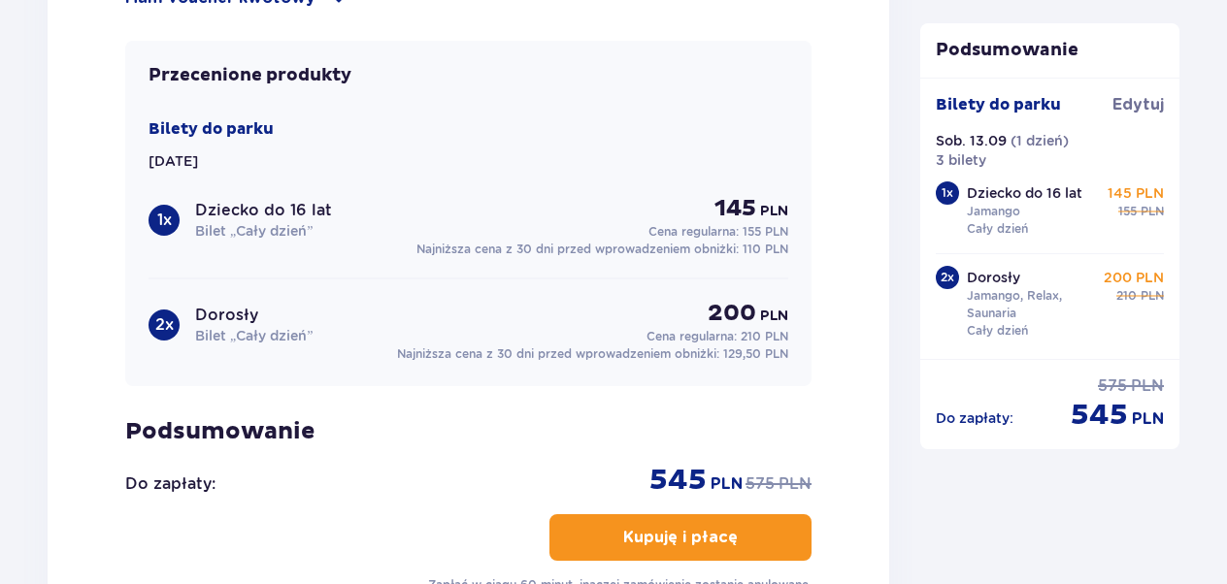
click at [680, 534] on p "Kupuję i płacę" at bounding box center [680, 537] width 115 height 21
